Goal: Transaction & Acquisition: Purchase product/service

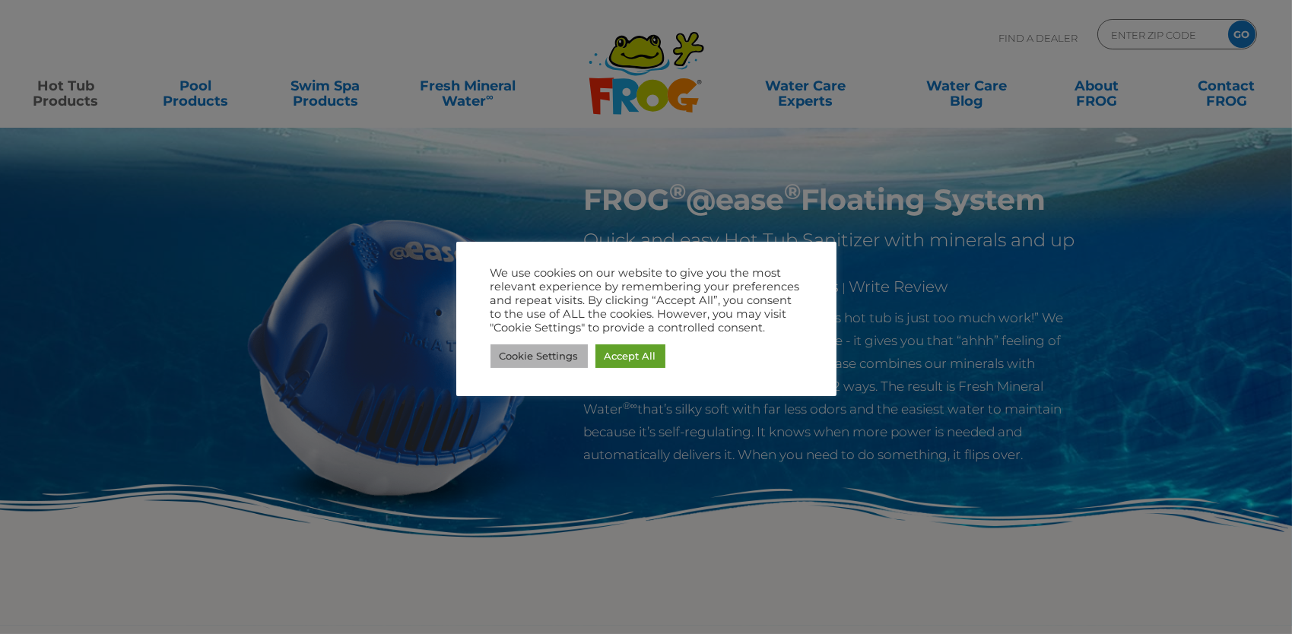
click at [557, 354] on link "Cookie Settings" at bounding box center [539, 357] width 97 height 24
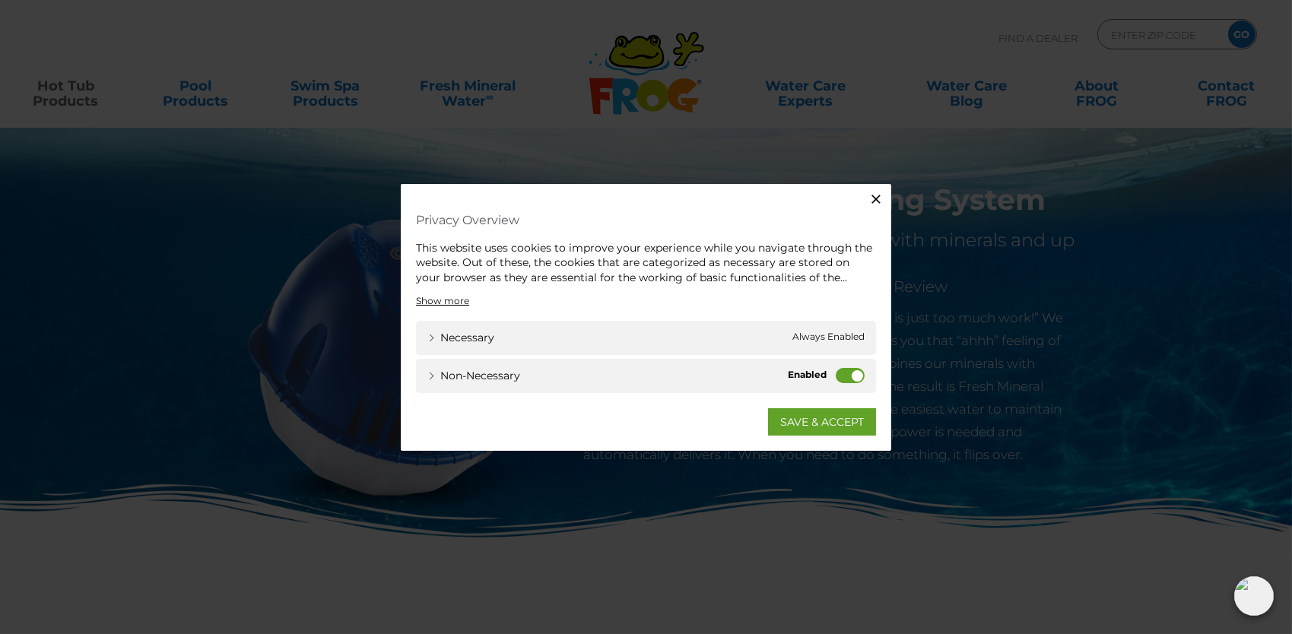
click at [837, 373] on label "Non-necessary" at bounding box center [850, 375] width 29 height 15
click at [0, 0] on input "Non-necessary" at bounding box center [0, 0] width 0 height 0
click at [824, 416] on link "SAVE & ACCEPT" at bounding box center [822, 421] width 108 height 27
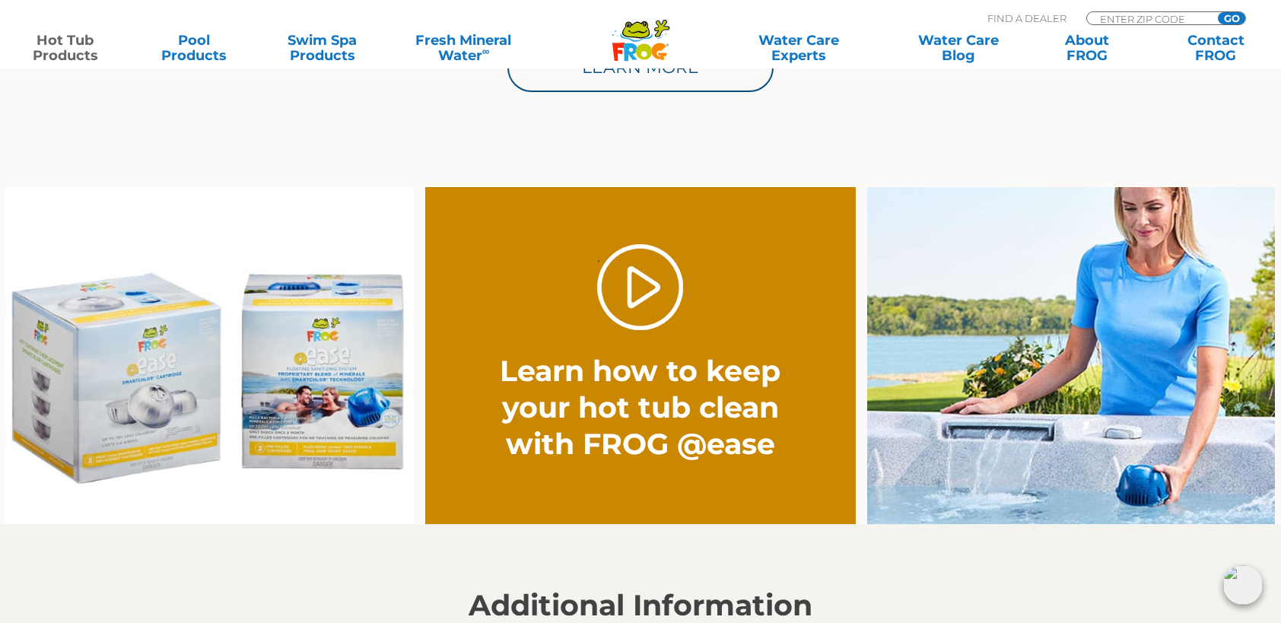
scroll to position [1217, 0]
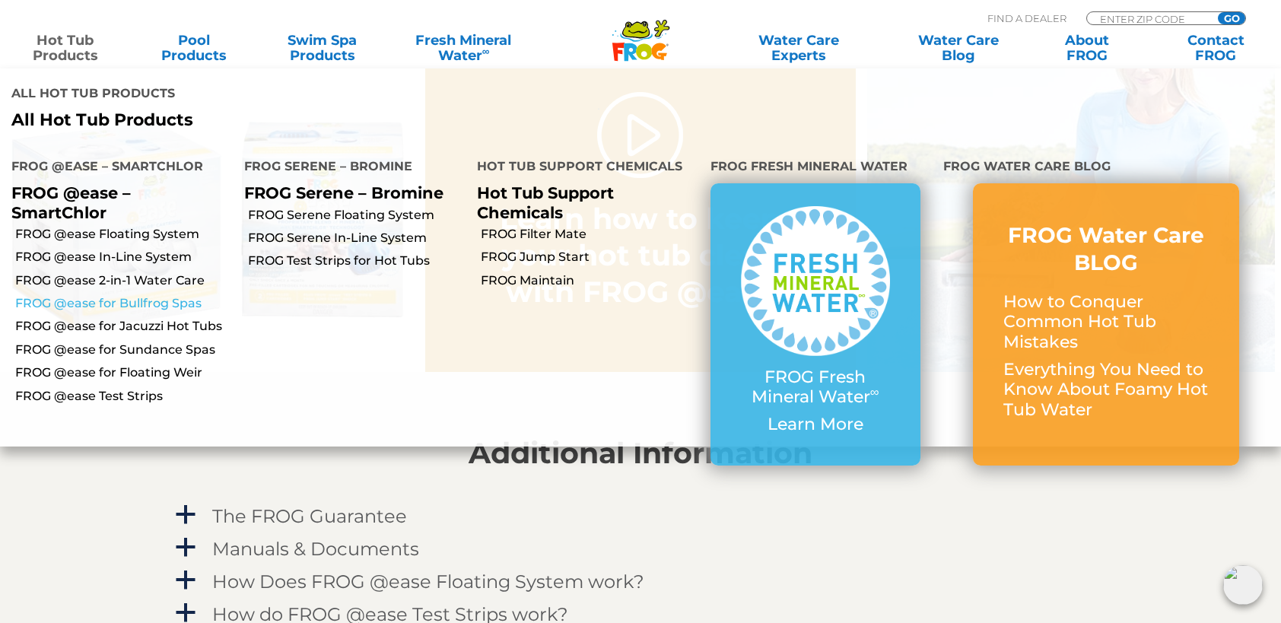
click at [170, 302] on link "FROG @ease for Bullfrog Spas" at bounding box center [124, 303] width 218 height 17
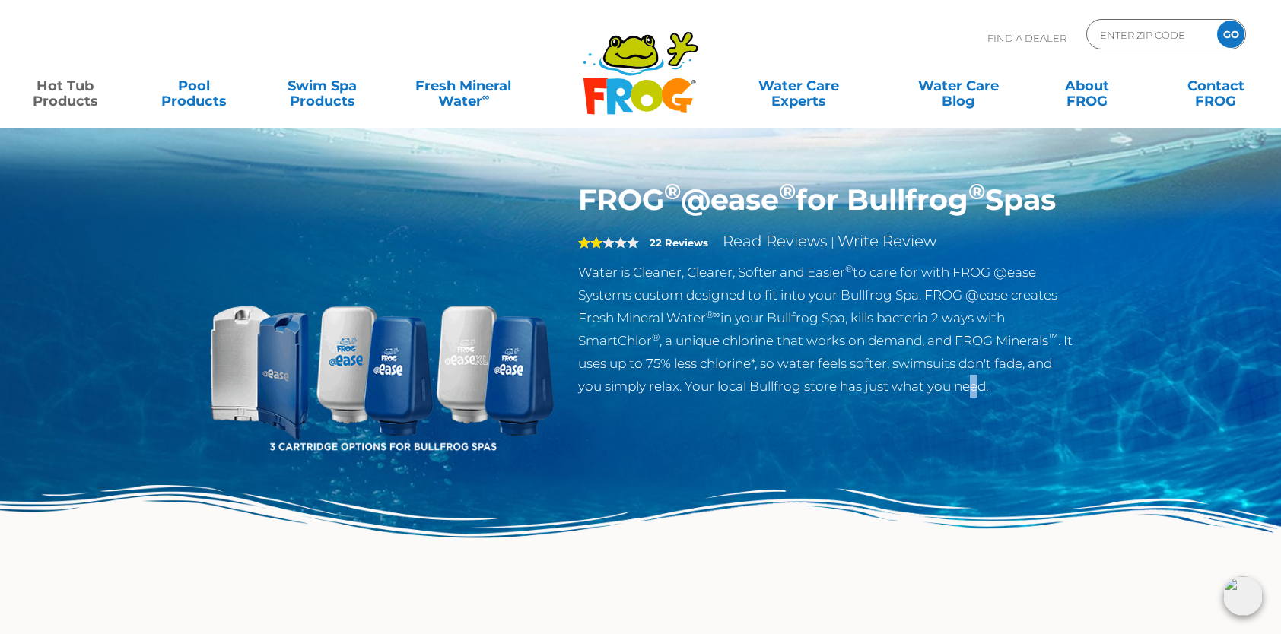
drag, startPoint x: 802, startPoint y: 361, endPoint x: 977, endPoint y: 463, distance: 201.8
click at [977, 463] on div "FROG ® @ease ® for Bullfrog ® Spas 2 22 Reviews Read Reviews | Write Review Wat…" at bounding box center [640, 385] width 890 height 405
drag, startPoint x: 977, startPoint y: 463, endPoint x: 873, endPoint y: 462, distance: 103.4
click at [873, 462] on div "FROG ® @ease ® for Bullfrog ® Spas 2 22 Reviews Read Reviews | Write Review Wat…" at bounding box center [640, 385] width 890 height 405
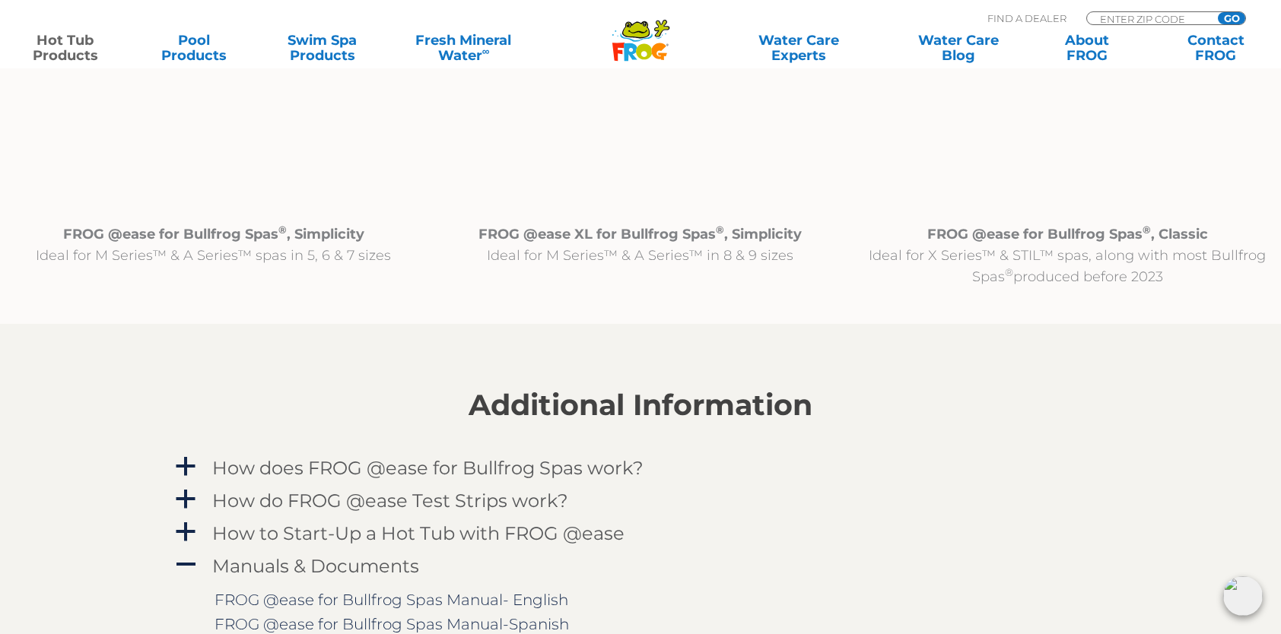
scroll to position [1901, 0]
